Goal: Task Accomplishment & Management: Use online tool/utility

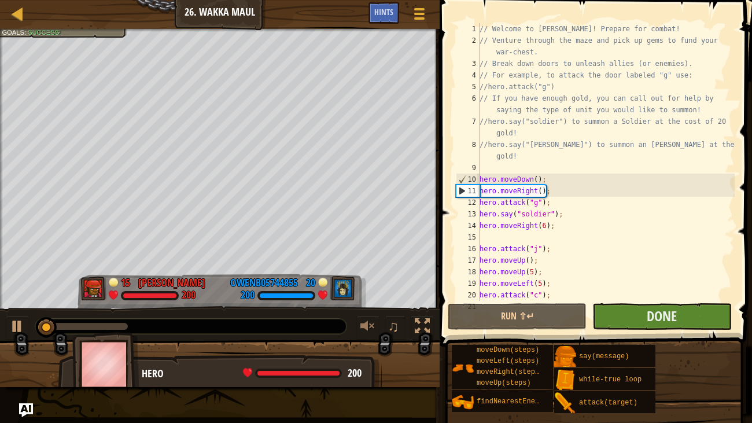
click at [635, 252] on div "// Welcome to [PERSON_NAME]! Prepare for combat! // Venture through the maze an…" at bounding box center [606, 173] width 258 height 301
click at [505, 322] on button "Run ⇧↵" at bounding box center [517, 316] width 139 height 27
click at [97, 329] on div "0:22.7 Now: 0:05.0 Max: 0:34.9" at bounding box center [84, 326] width 87 height 7
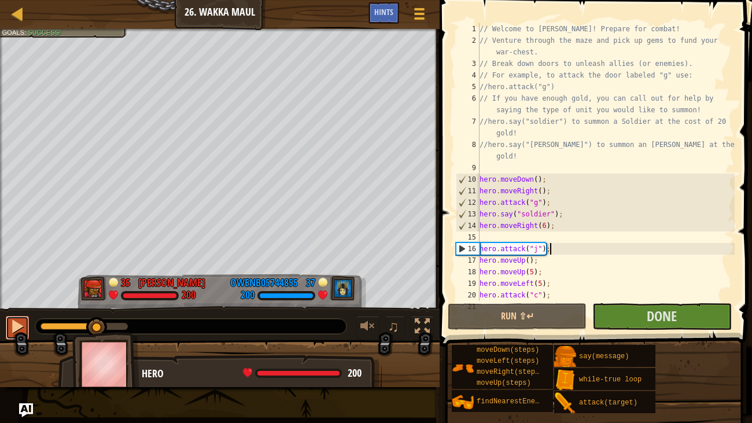
click at [13, 330] on div at bounding box center [17, 326] width 15 height 15
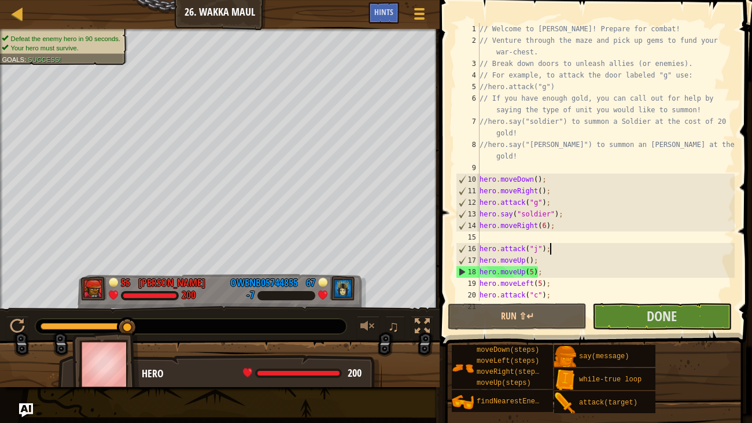
click at [546, 289] on div "// Welcome to [PERSON_NAME]! Prepare for combat! // Venture through the maze an…" at bounding box center [606, 173] width 258 height 301
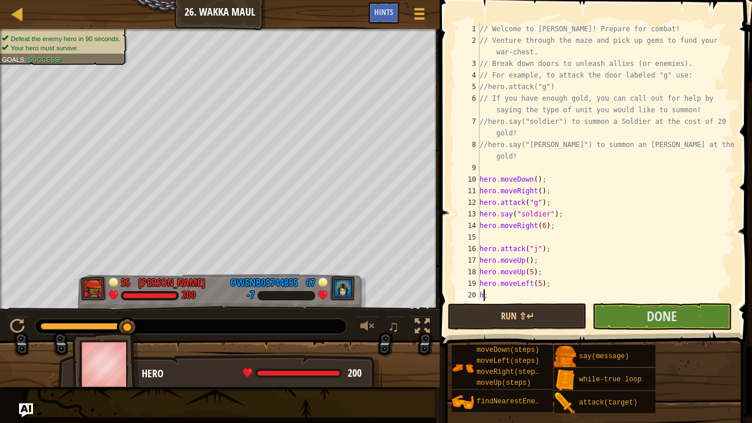
click at [496, 291] on div "// Welcome to [PERSON_NAME]! Prepare for combat! // Venture through the maze an…" at bounding box center [606, 173] width 258 height 301
type textarea "h"
click at [652, 318] on span "Done" at bounding box center [662, 316] width 30 height 19
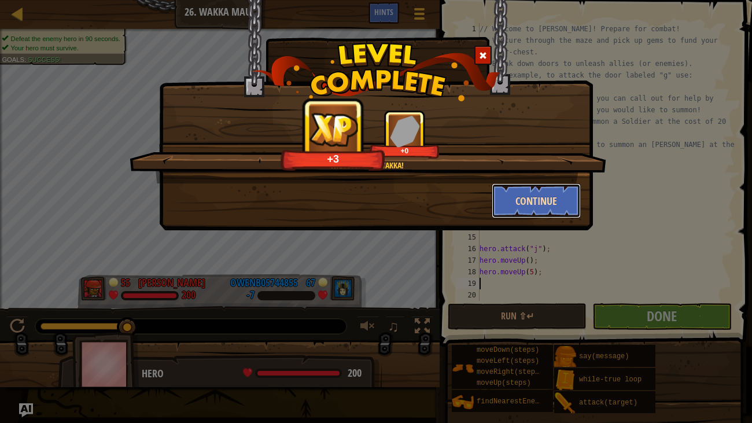
click at [548, 197] on button "Continue" at bounding box center [537, 200] width 90 height 35
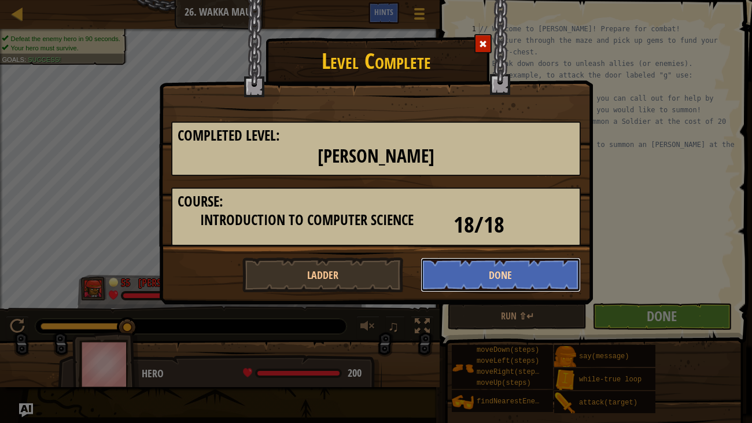
click at [490, 266] on button "Done" at bounding box center [501, 275] width 161 height 35
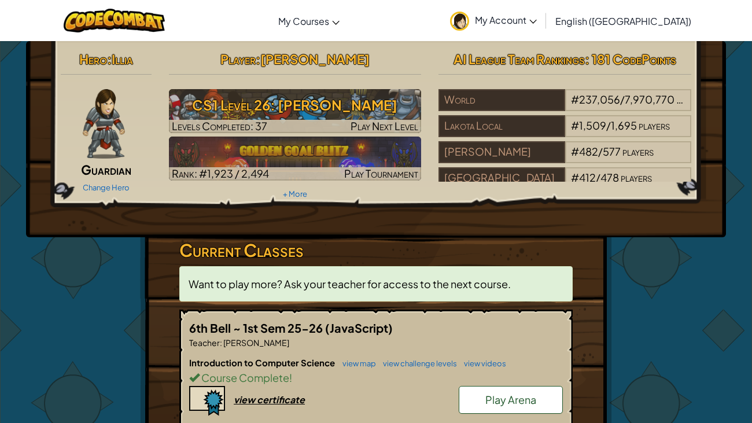
click at [519, 402] on span "Play Arena" at bounding box center [511, 399] width 51 height 13
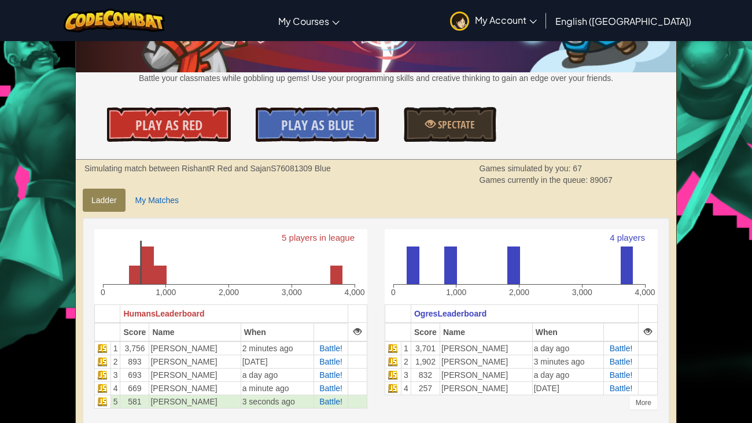
scroll to position [120, 0]
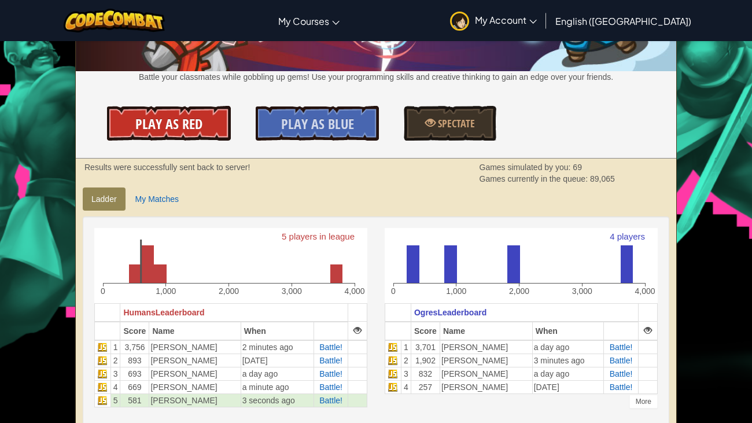
click at [159, 124] on span "Play As Red" at bounding box center [168, 124] width 67 height 19
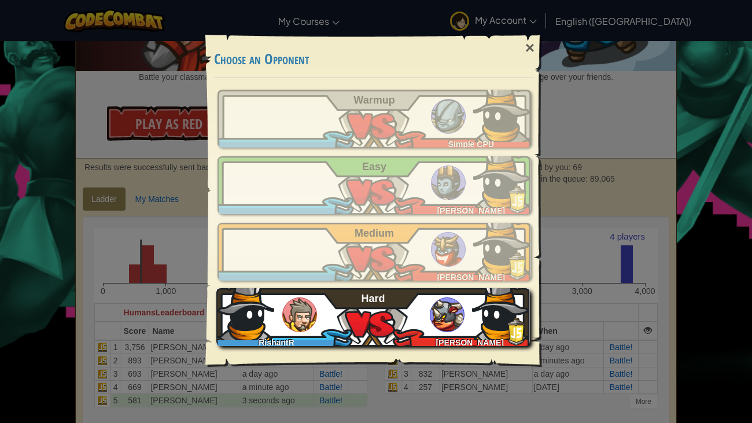
click at [385, 313] on div "RishantR [PERSON_NAME]" at bounding box center [373, 317] width 314 height 58
